Goal: Task Accomplishment & Management: Complete application form

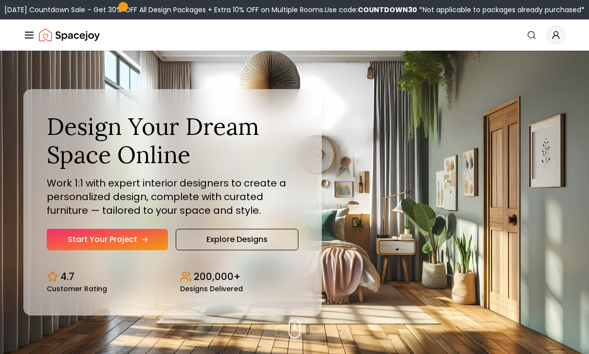
click at [145, 244] on icon "Hero section" at bounding box center [145, 240] width 8 height 8
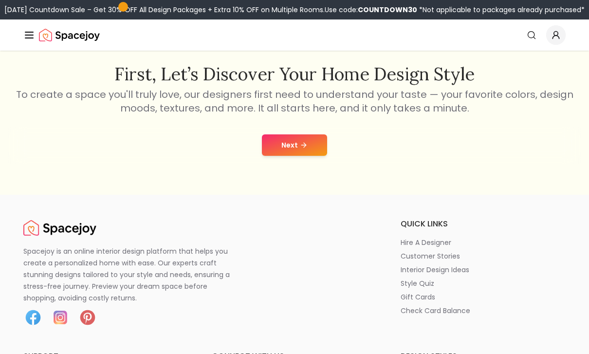
scroll to position [159, 0]
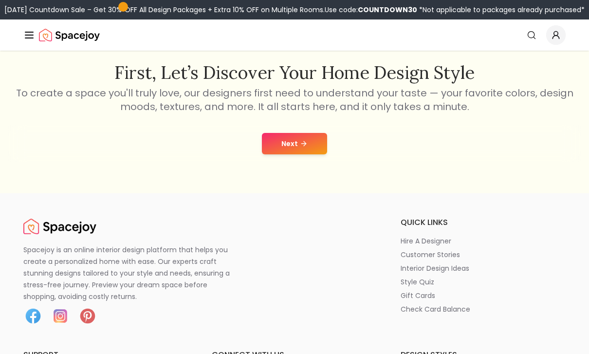
click at [306, 144] on icon at bounding box center [304, 144] width 8 height 8
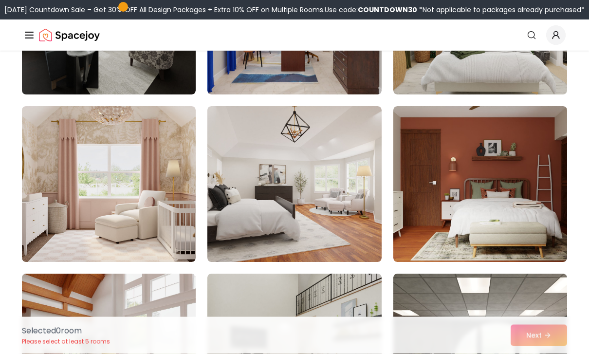
scroll to position [864, 0]
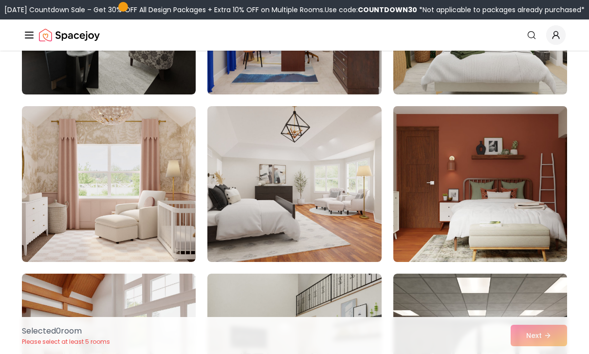
click at [536, 220] on img at bounding box center [480, 184] width 183 height 164
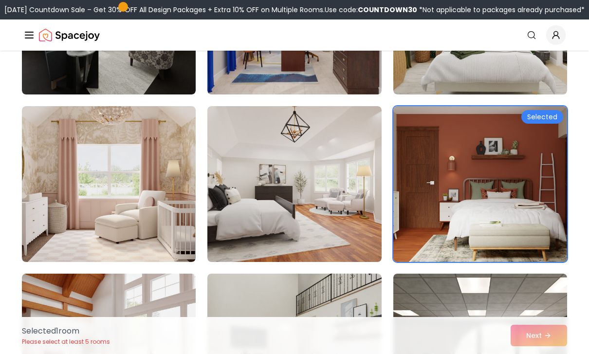
click at [492, 159] on img at bounding box center [480, 184] width 183 height 164
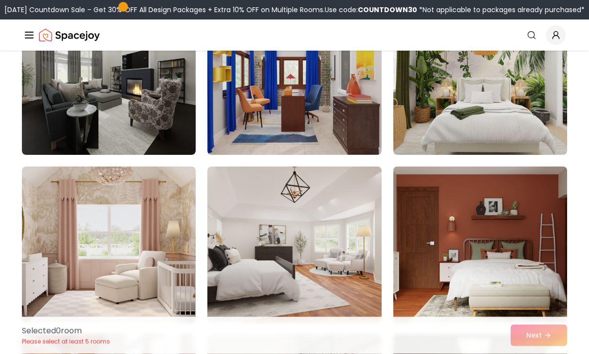
scroll to position [804, 0]
click at [532, 191] on img at bounding box center [480, 245] width 183 height 164
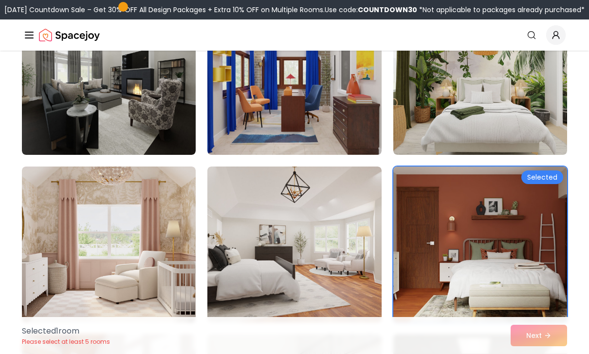
click at [536, 169] on img at bounding box center [480, 245] width 183 height 164
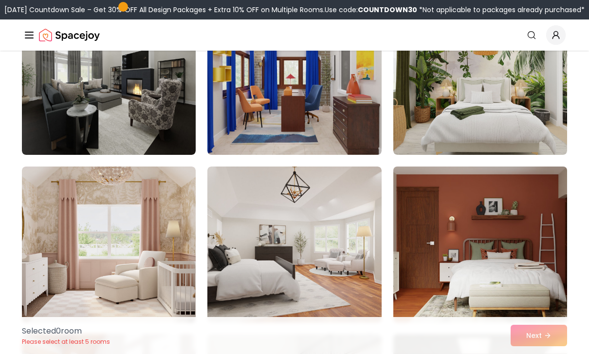
click at [491, 241] on img at bounding box center [480, 245] width 183 height 164
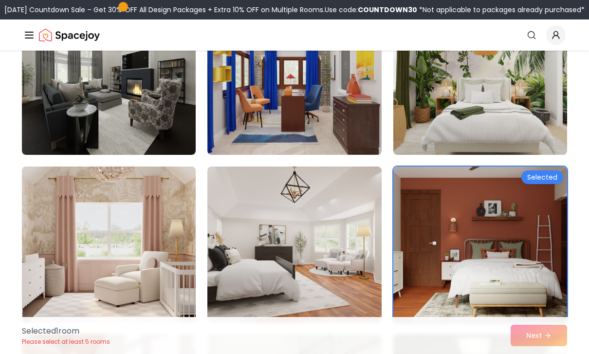
click at [162, 222] on img at bounding box center [109, 245] width 183 height 164
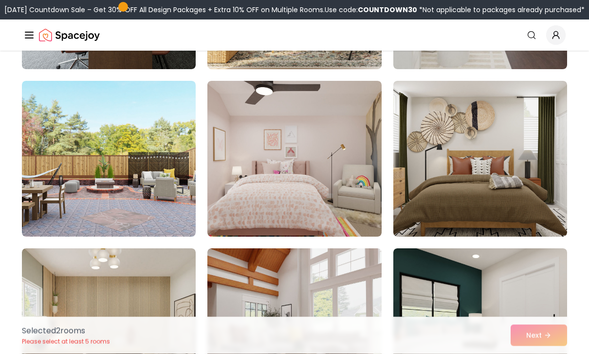
scroll to position [1728, 0]
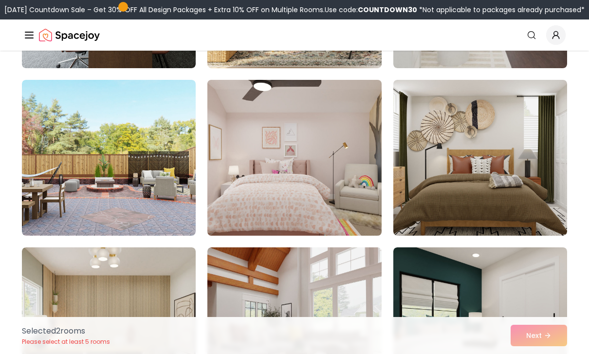
click at [371, 208] on img at bounding box center [294, 158] width 183 height 164
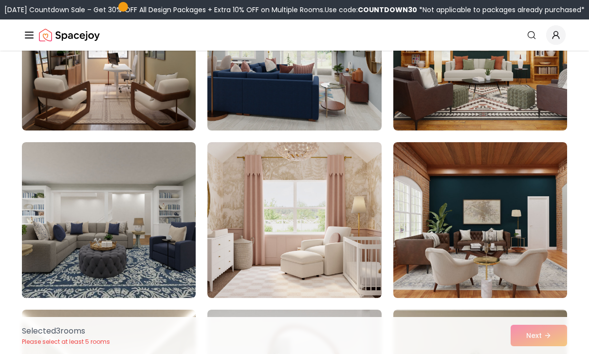
scroll to position [323, 0]
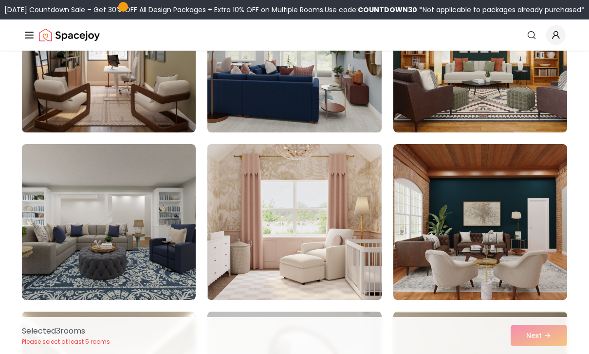
click at [218, 250] on img at bounding box center [294, 222] width 183 height 164
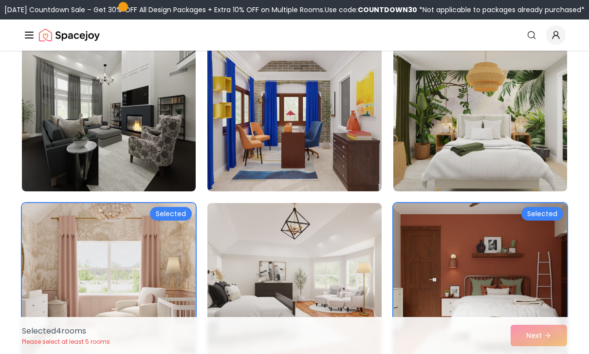
scroll to position [767, 0]
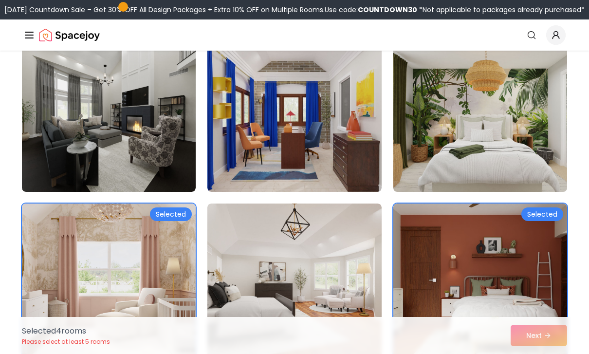
click at [508, 152] on img at bounding box center [480, 114] width 183 height 164
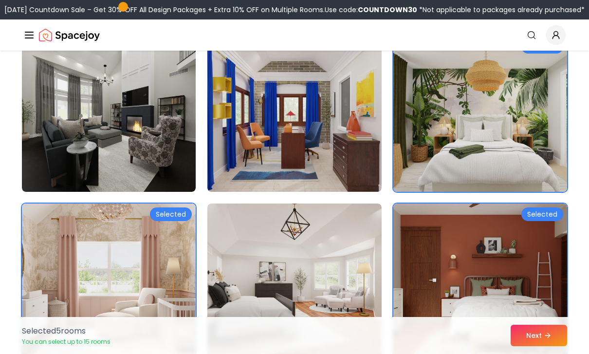
click at [548, 346] on button "Next" at bounding box center [539, 335] width 57 height 21
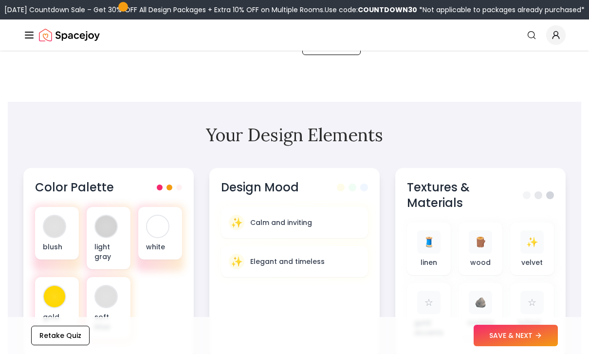
scroll to position [250, 0]
